Goal: Task Accomplishment & Management: Manage account settings

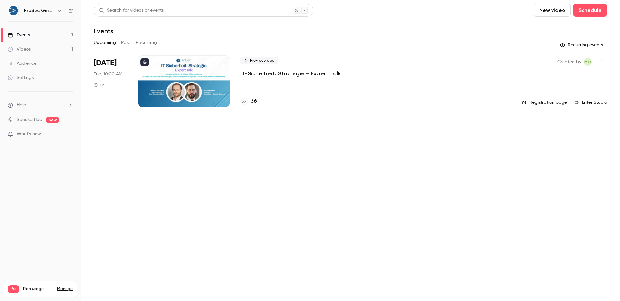
click at [255, 103] on h4 "36" at bounding box center [253, 101] width 6 height 9
